Goal: Task Accomplishment & Management: Use online tool/utility

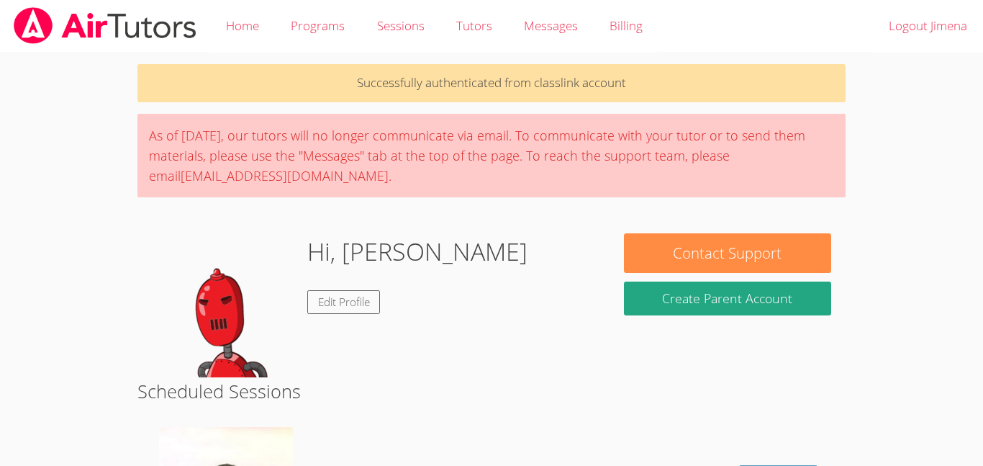
click at [83, 204] on body "Home Programs Sessions Tutors Messages Billing Logout Jimena Successfully authe…" at bounding box center [491, 233] width 983 height 466
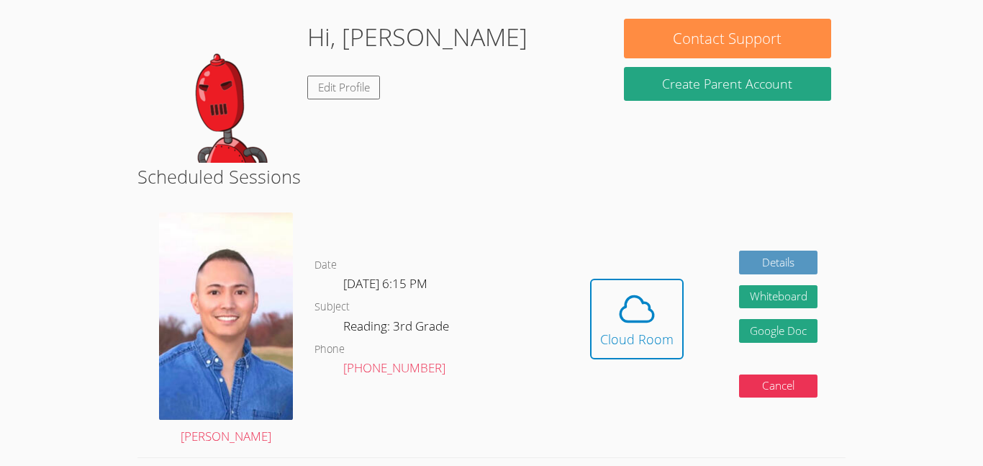
scroll to position [201, 0]
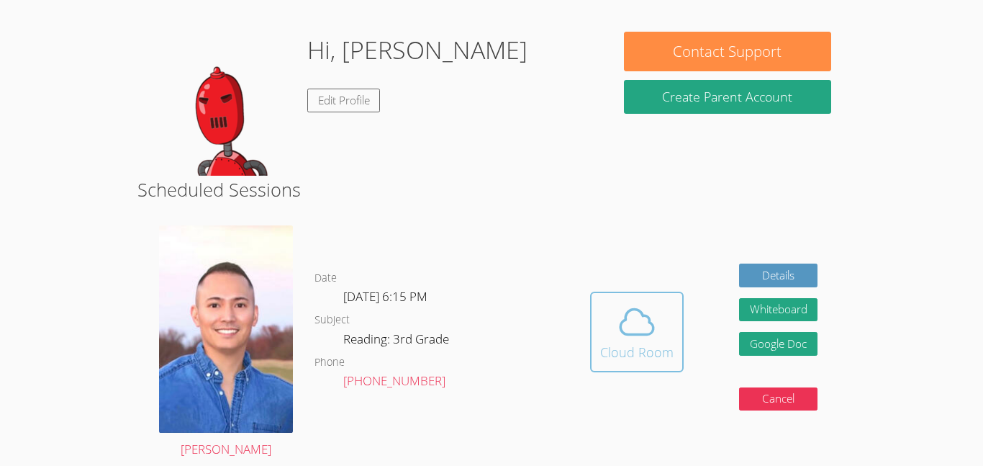
click at [607, 361] on div "Cloud Room" at bounding box center [636, 352] width 73 height 20
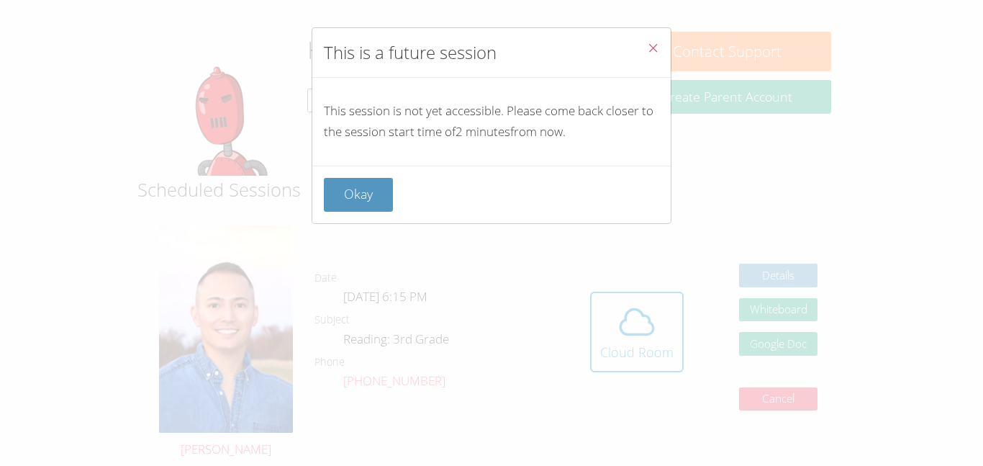
click at [652, 53] on icon "Close" at bounding box center [653, 48] width 12 height 12
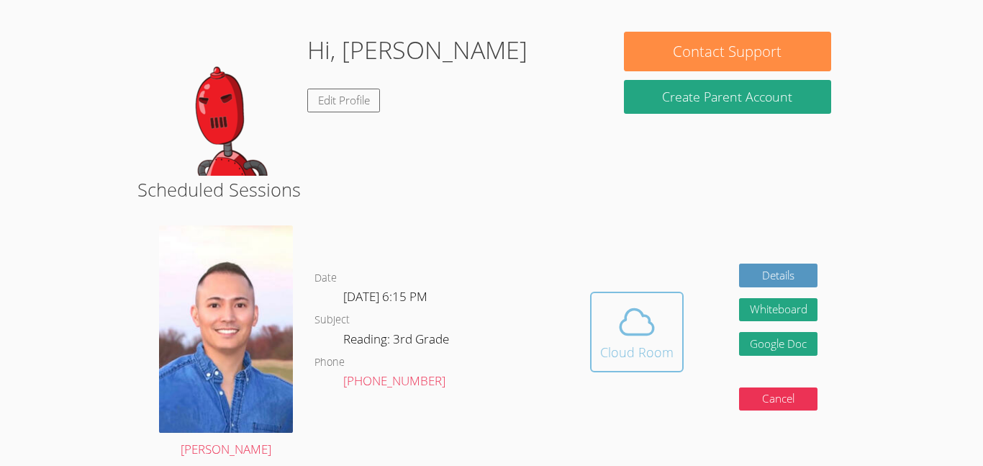
click at [631, 354] on div "Cloud Room" at bounding box center [636, 352] width 73 height 20
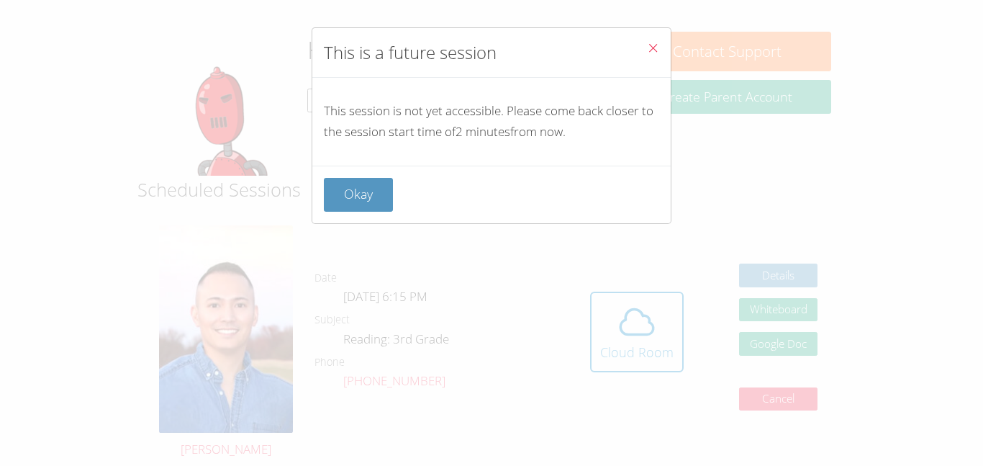
click at [651, 36] on button "Close" at bounding box center [652, 50] width 35 height 44
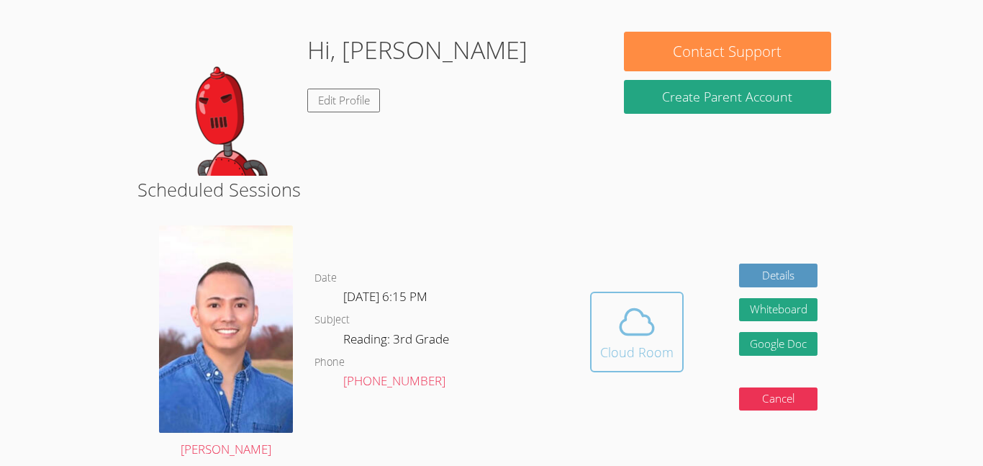
click at [650, 330] on icon at bounding box center [637, 322] width 40 height 40
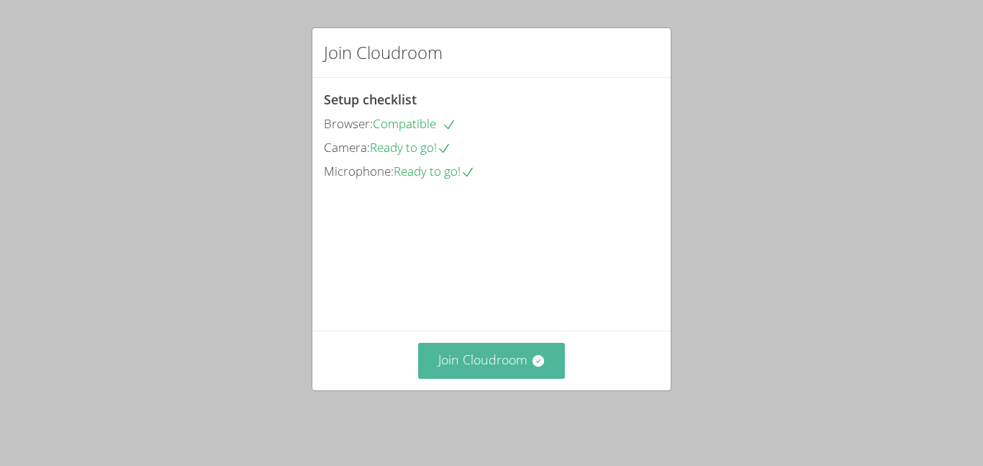
click at [547, 367] on button "Join Cloudroom" at bounding box center [492, 360] width 148 height 35
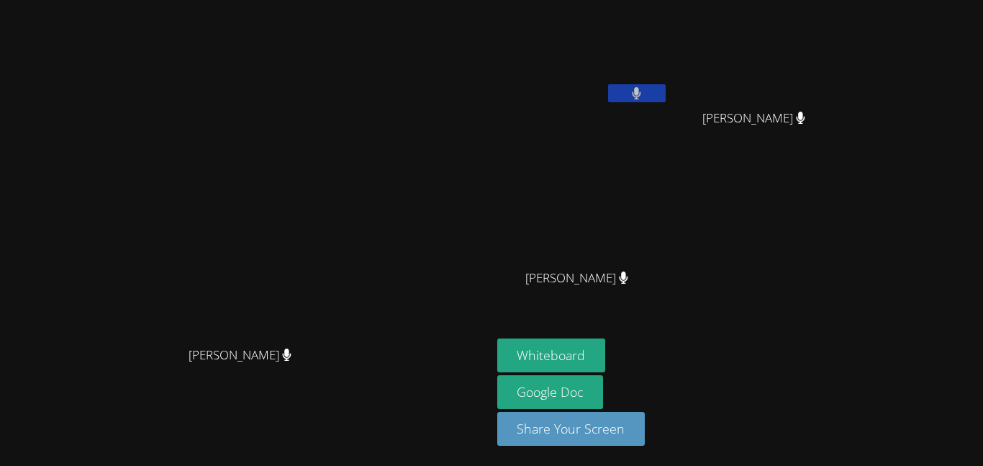
click at [846, 237] on div "Jimena De Leon Gonzalez Mercy Gutierrez Figueroa Mercy Gutierrez Figueroa Yosel…" at bounding box center [671, 163] width 348 height 314
click at [606, 343] on button "Whiteboard" at bounding box center [551, 355] width 109 height 34
click at [606, 342] on button "Whiteboard" at bounding box center [551, 355] width 109 height 34
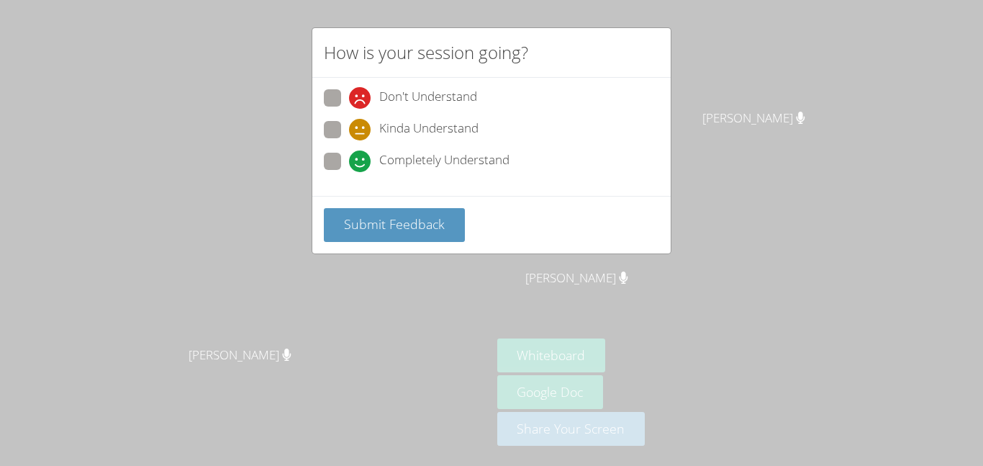
click at [349, 172] on span at bounding box center [349, 172] width 0 height 0
click at [349, 165] on input "Completely Understand" at bounding box center [355, 159] width 12 height 12
radio input "true"
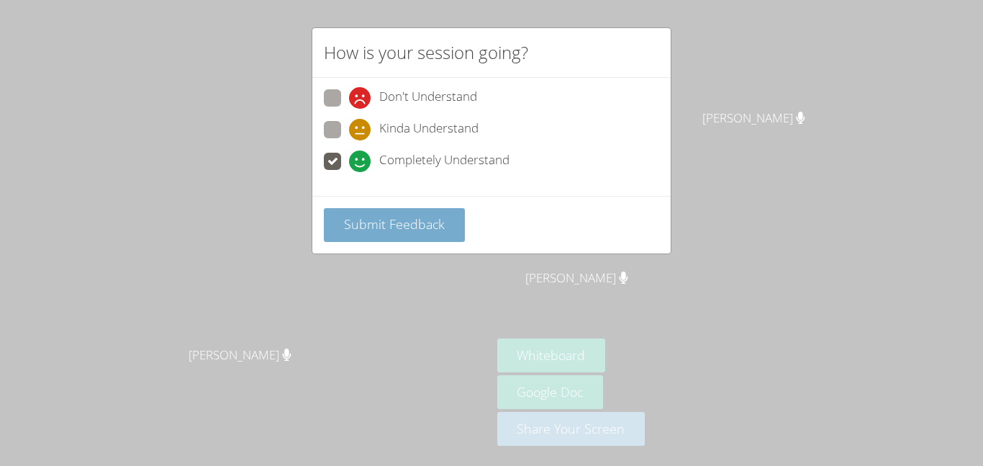
click at [379, 222] on span "Submit Feedback" at bounding box center [394, 223] width 101 height 17
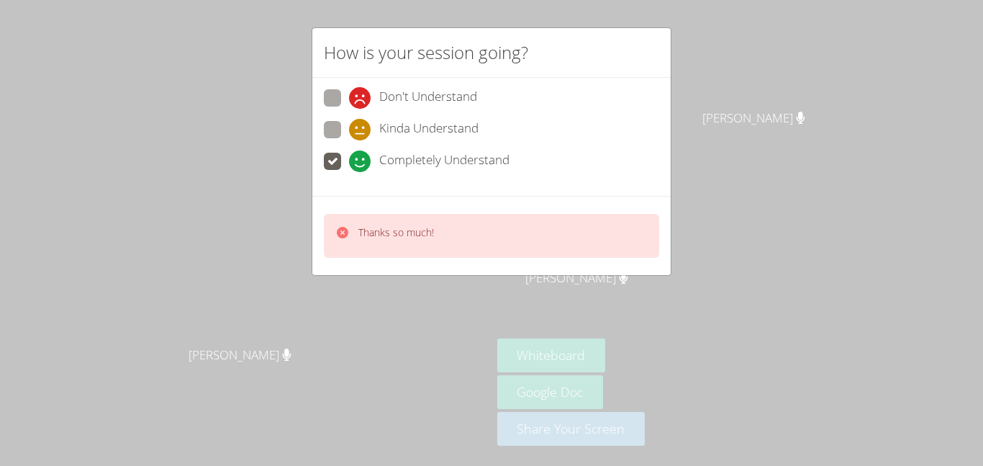
click at [341, 227] on icon at bounding box center [343, 233] width 12 height 12
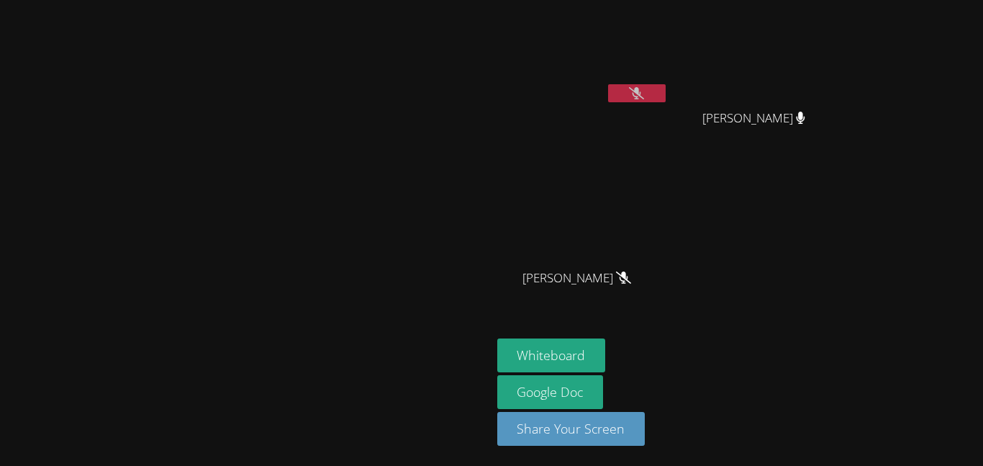
click at [644, 87] on icon at bounding box center [636, 93] width 15 height 12
click at [641, 87] on icon at bounding box center [636, 93] width 9 height 12
